Goal: Task Accomplishment & Management: Manage account settings

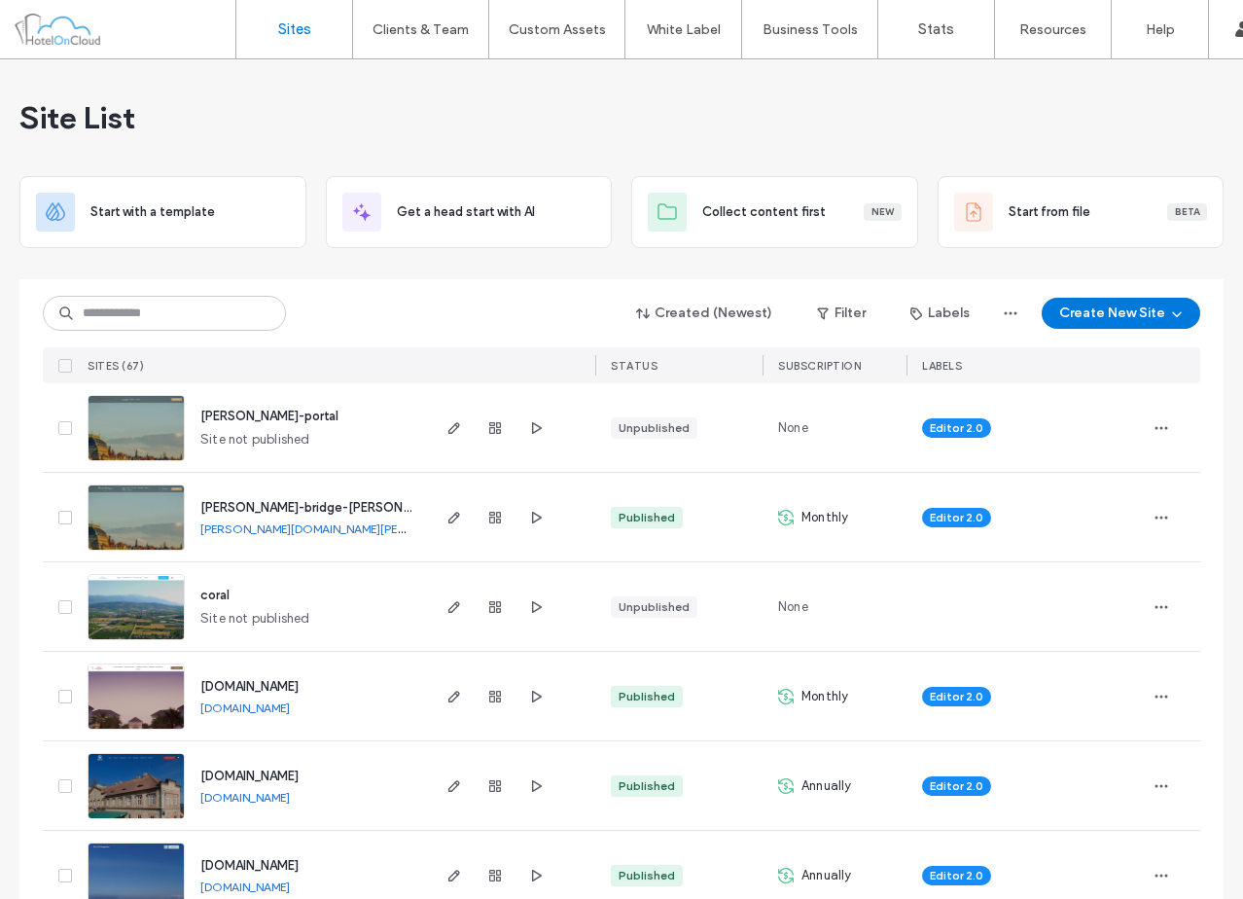
click at [557, 94] on div "Site List" at bounding box center [621, 117] width 1204 height 117
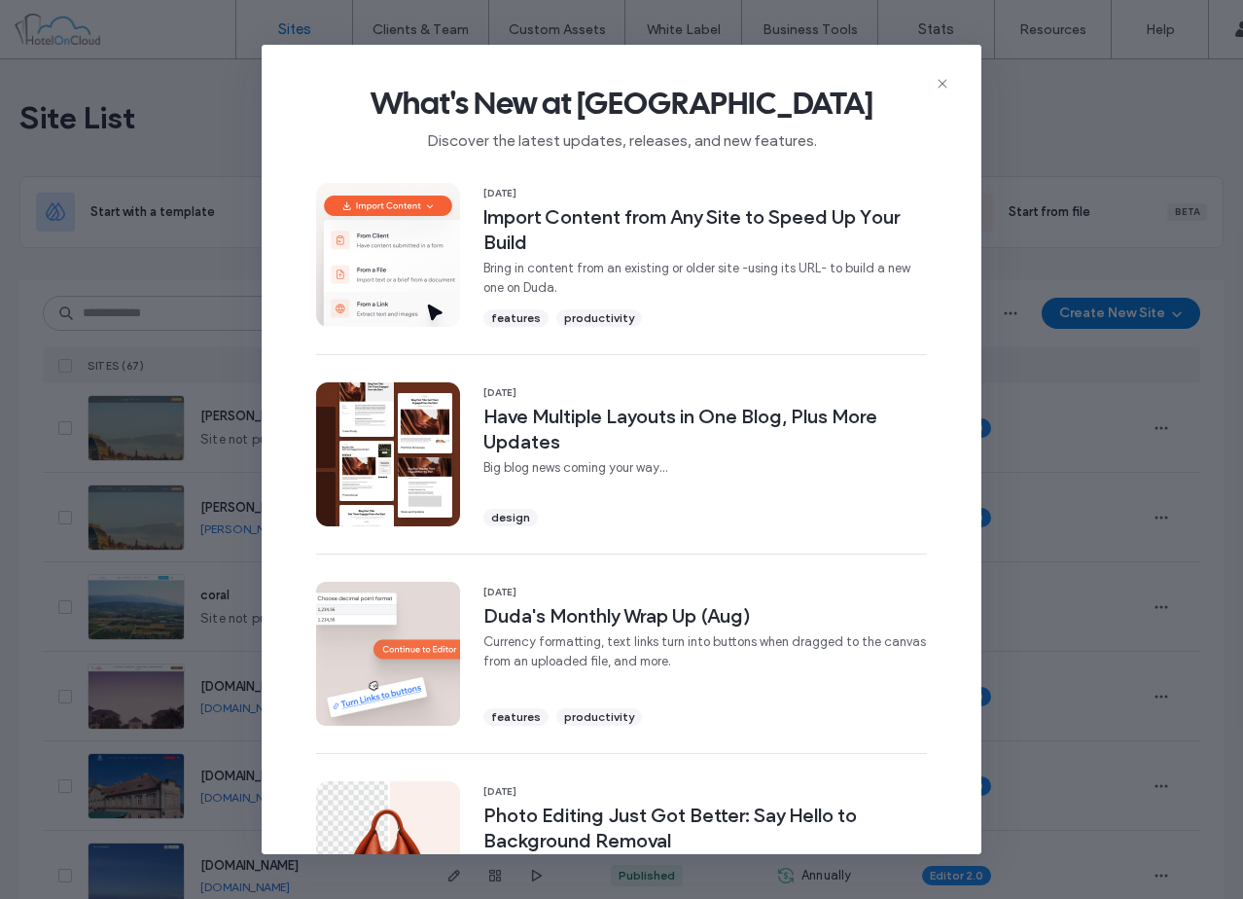
click at [944, 84] on icon at bounding box center [943, 84] width 16 height 16
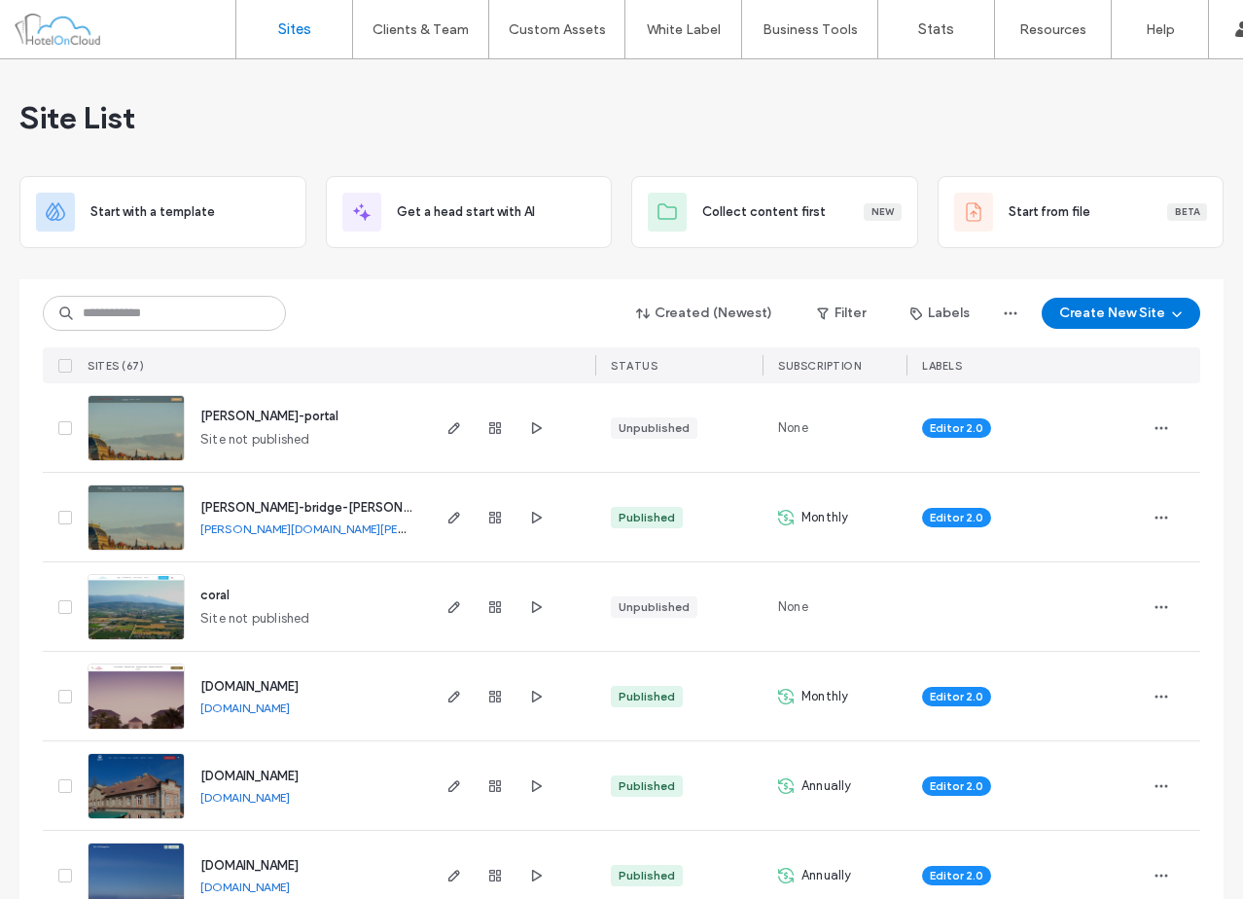
click at [368, 312] on div "Created (Newest) Filter Labels Create New Site" at bounding box center [622, 313] width 1158 height 37
click at [788, 271] on div at bounding box center [621, 272] width 1204 height 16
click at [1054, 126] on div "Site List" at bounding box center [621, 117] width 1204 height 117
click at [984, 98] on div "Site List" at bounding box center [621, 117] width 1204 height 117
click at [749, 106] on div "Site List" at bounding box center [621, 117] width 1204 height 117
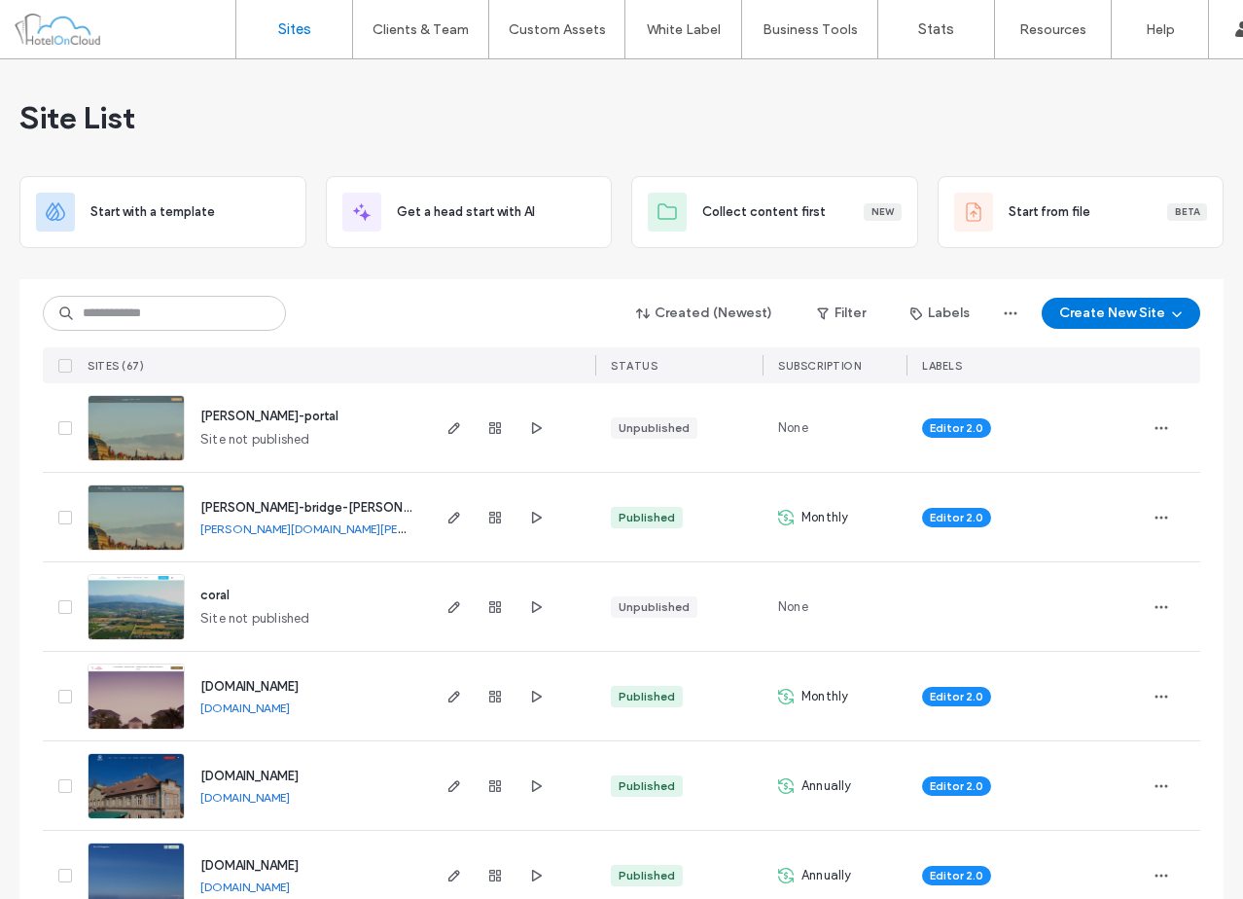
click at [541, 111] on div "Site List" at bounding box center [621, 117] width 1204 height 117
click at [919, 99] on div "Site List" at bounding box center [621, 117] width 1204 height 117
drag, startPoint x: 137, startPoint y: 122, endPoint x: 18, endPoint y: 123, distance: 118.7
click at [19, 123] on div "Site List" at bounding box center [621, 117] width 1204 height 117
click at [187, 109] on div "Site List" at bounding box center [621, 117] width 1204 height 117
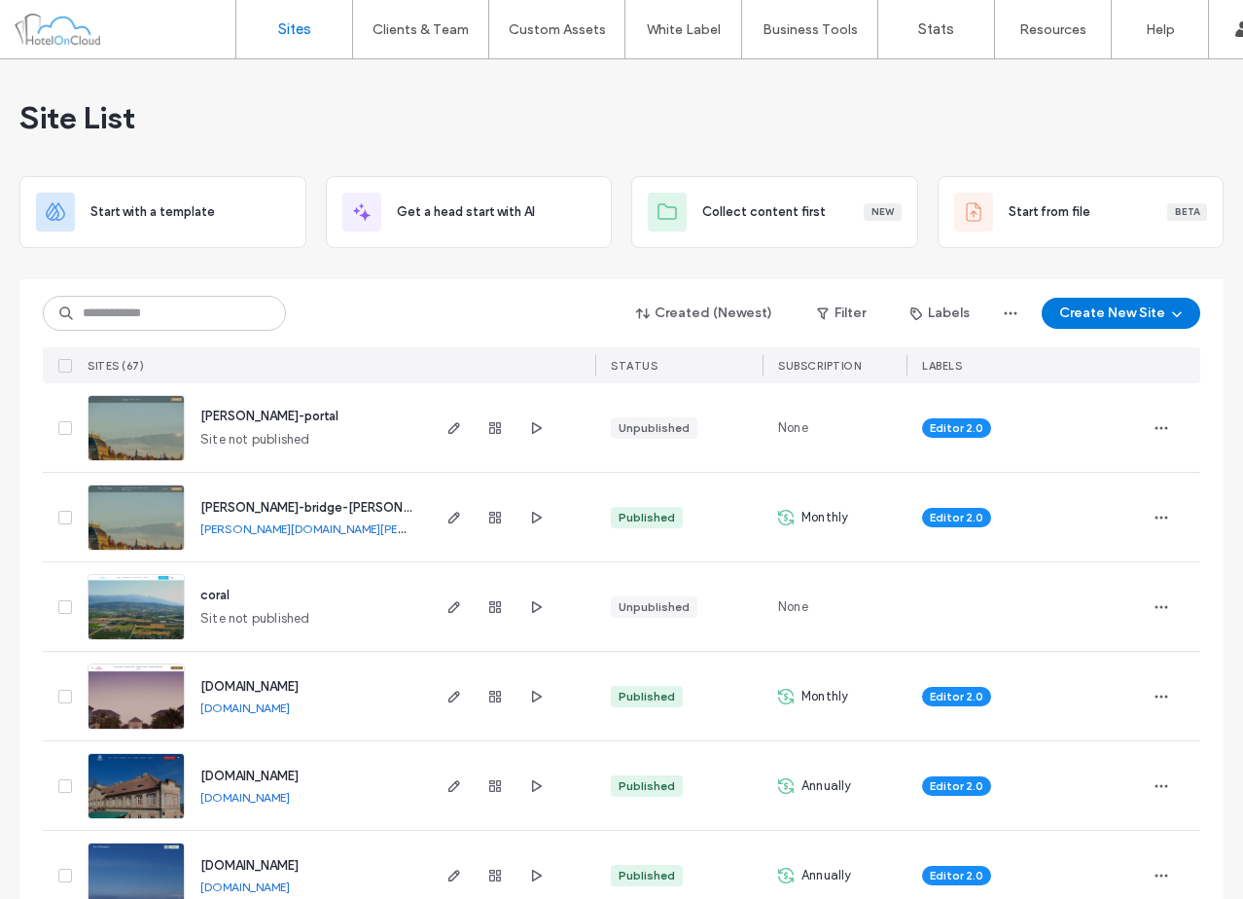
click at [1052, 106] on div "Site List" at bounding box center [621, 117] width 1204 height 117
click at [463, 112] on div "Site List" at bounding box center [621, 117] width 1204 height 117
click at [335, 115] on div "Site List" at bounding box center [621, 117] width 1204 height 117
click at [402, 422] on div "pinelli-portal Site not published" at bounding box center [306, 427] width 242 height 89
click at [413, 515] on div "charles-bridge-pinelli charles-bridge-pinelli.hotelwebsuite.com" at bounding box center [306, 517] width 242 height 89
